Goal: Information Seeking & Learning: Learn about a topic

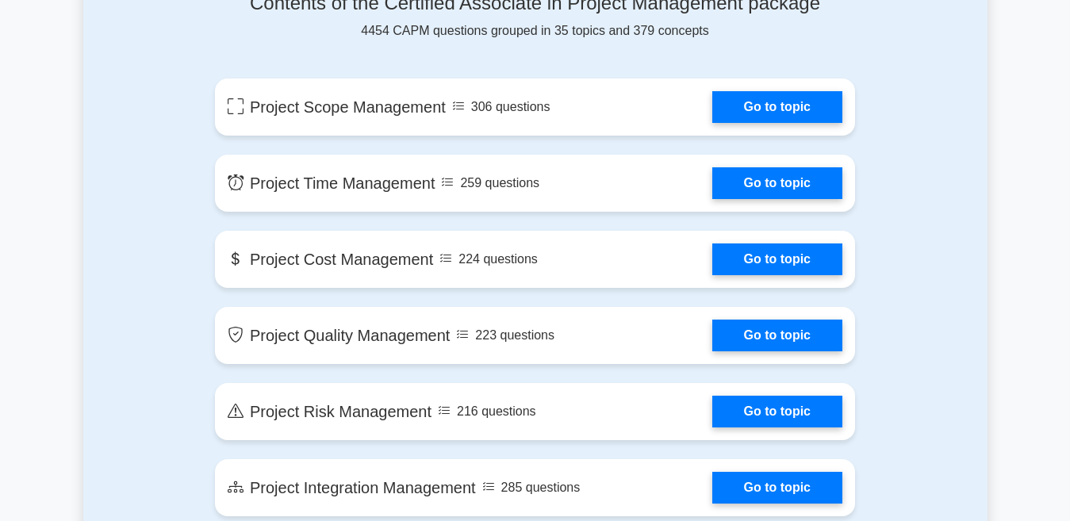
scroll to position [889, 0]
